Goal: Navigation & Orientation: Go to known website

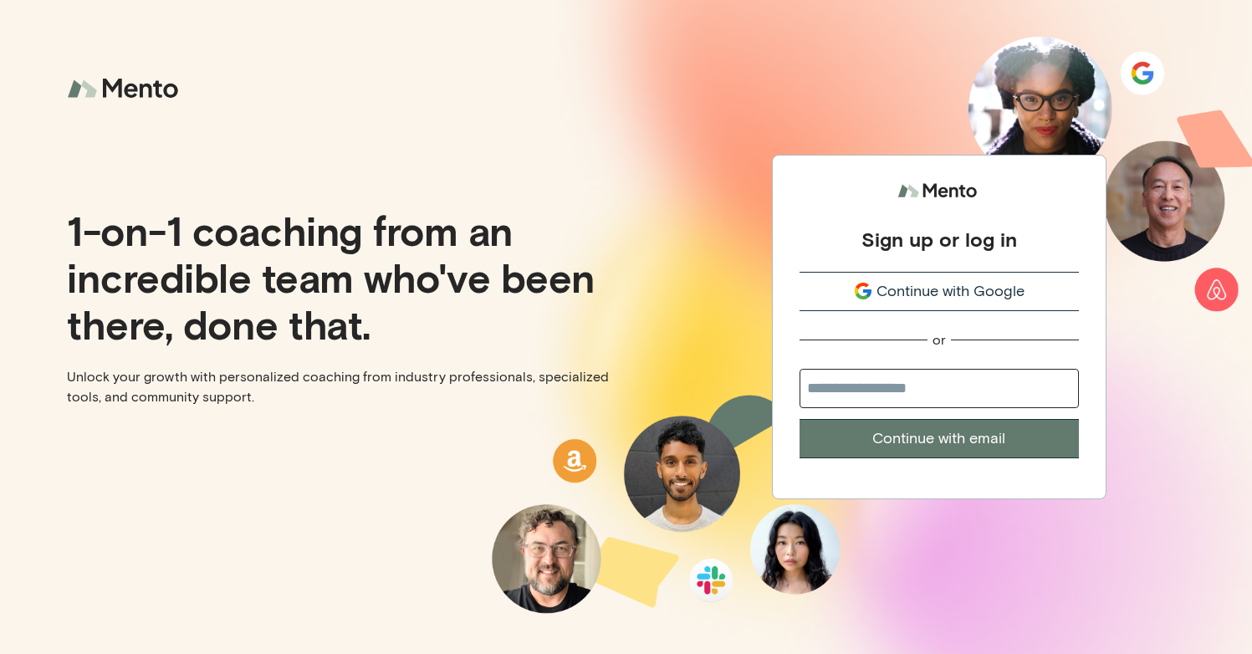
click at [913, 275] on button "Continue with Google" at bounding box center [938, 291] width 279 height 39
click at [910, 307] on button "Continue with Google" at bounding box center [938, 291] width 279 height 39
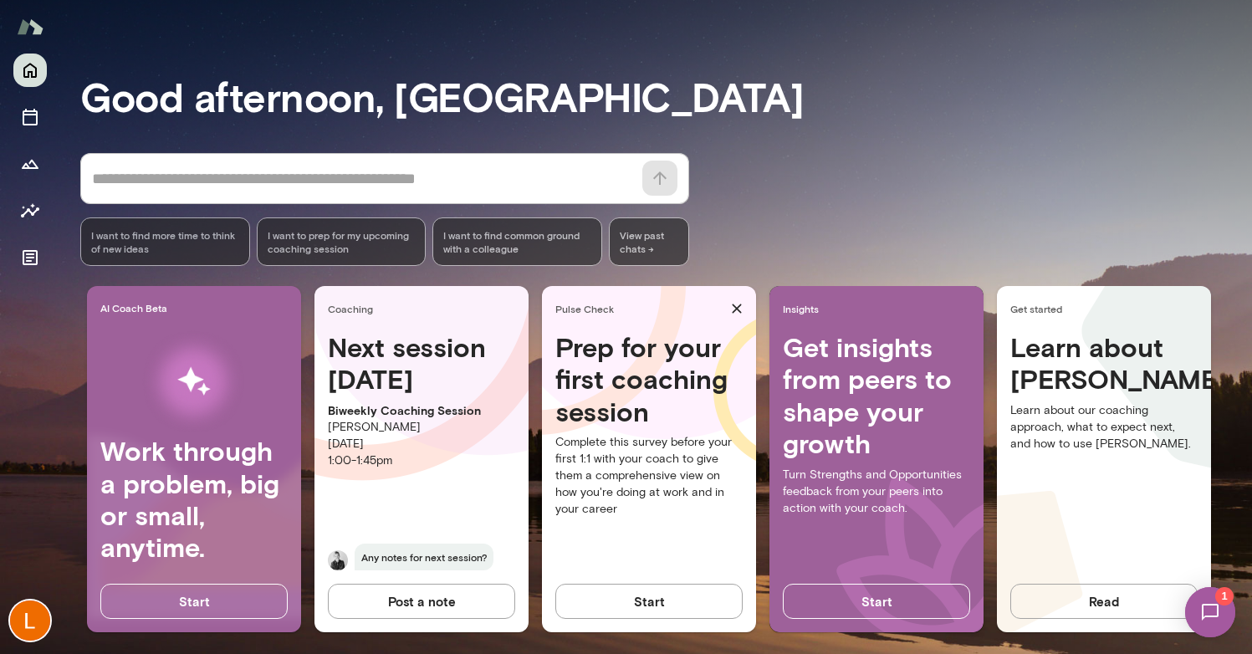
scroll to position [89, 0]
